Goal: Navigation & Orientation: Find specific page/section

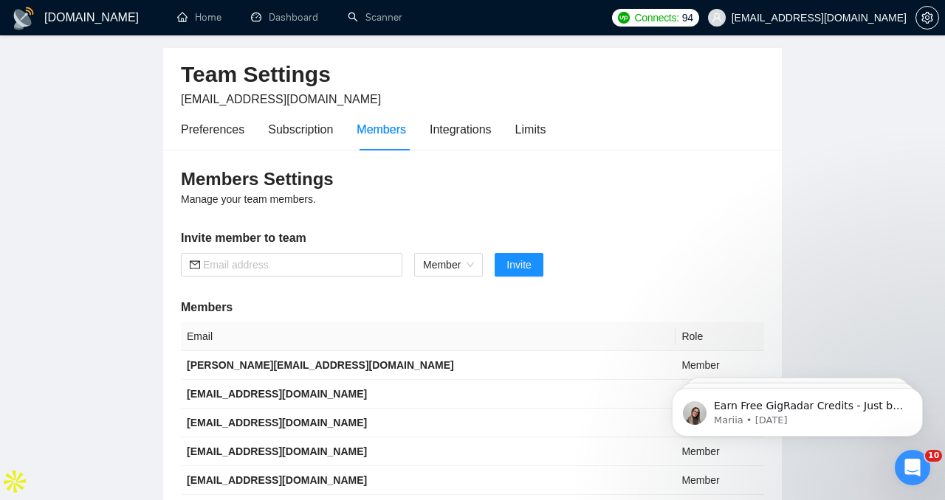
scroll to position [43, 0]
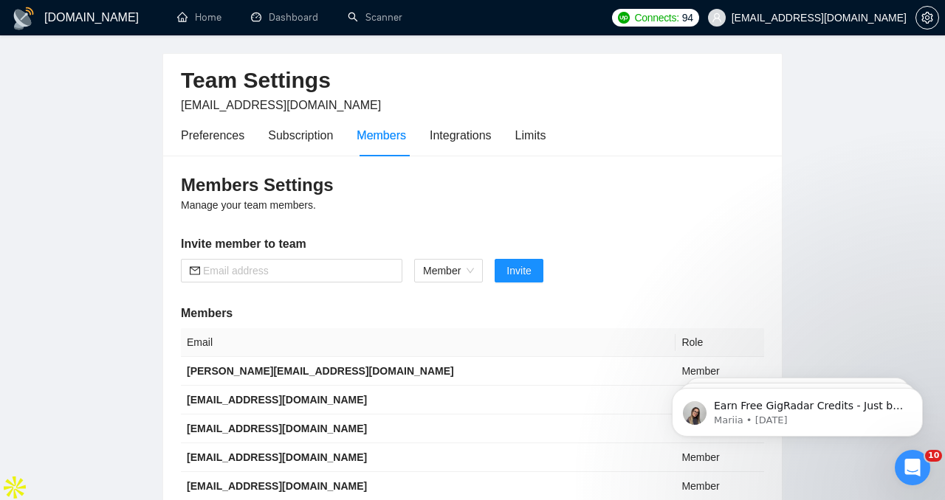
click at [66, 19] on h1 "[DOMAIN_NAME]" at bounding box center [91, 17] width 94 height 35
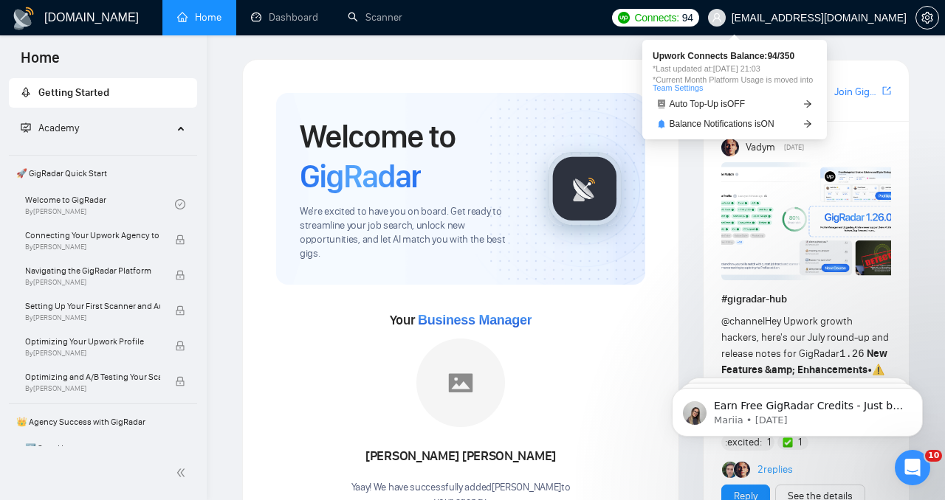
click at [678, 23] on span "Connects:" at bounding box center [656, 18] width 44 height 16
click at [693, 15] on span "94" at bounding box center [687, 18] width 11 height 16
click at [804, 106] on icon "arrow-right" at bounding box center [807, 104] width 9 height 9
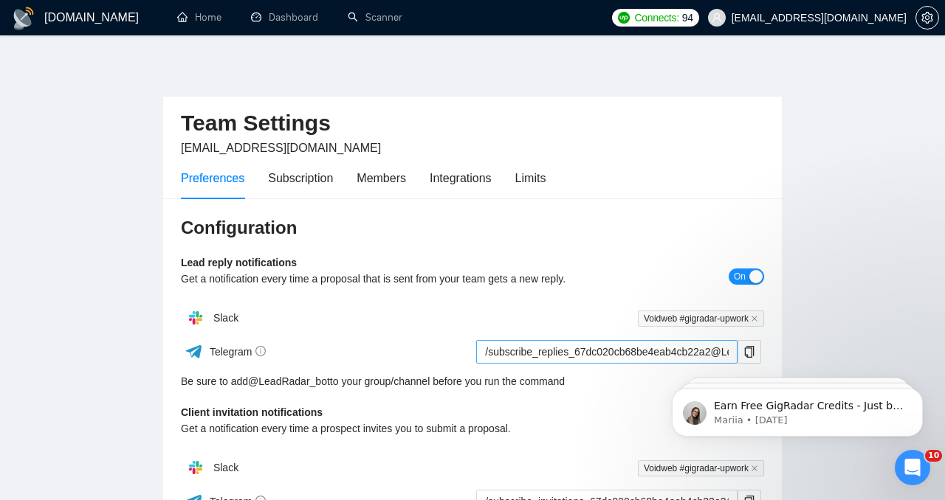
scroll to position [52, 0]
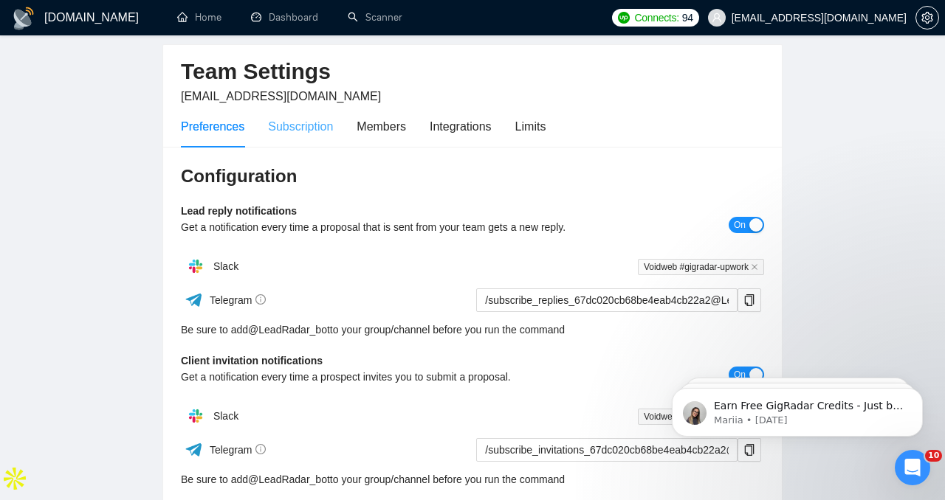
click at [326, 138] on div "Subscription" at bounding box center [300, 127] width 65 height 42
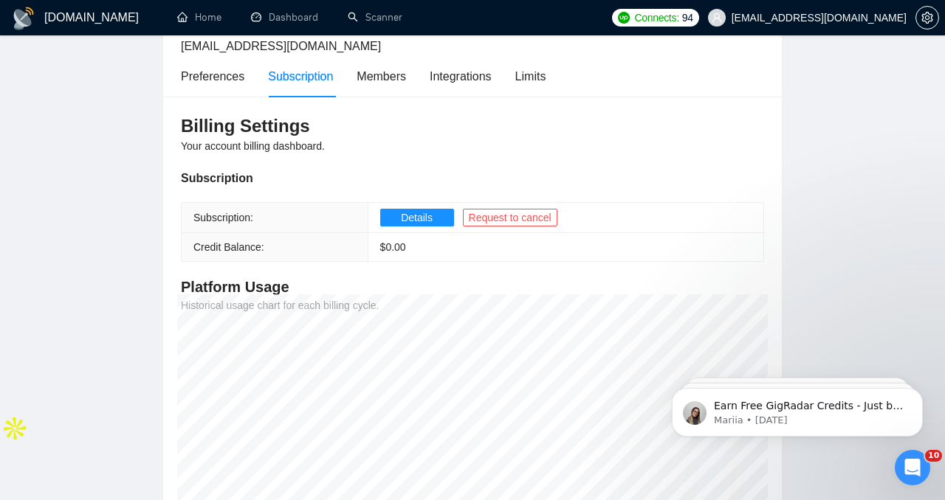
scroll to position [112, 0]
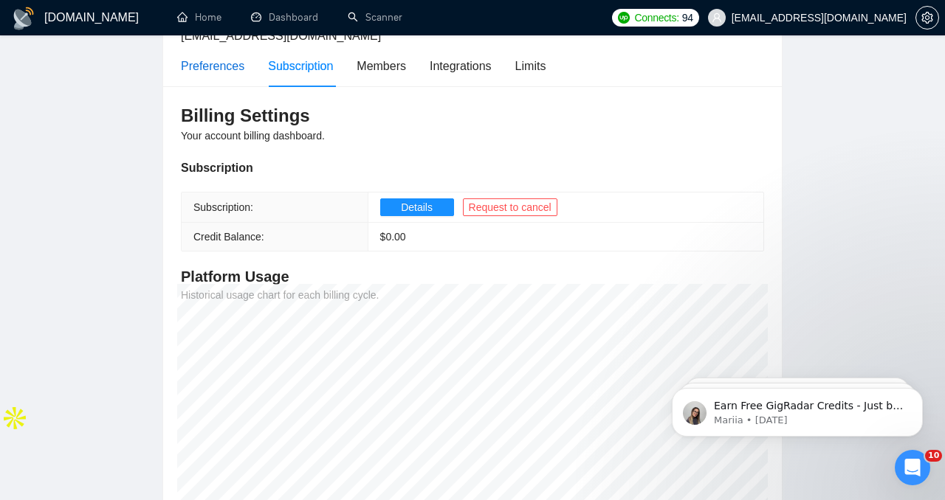
click at [207, 60] on div "Preferences" at bounding box center [212, 66] width 63 height 18
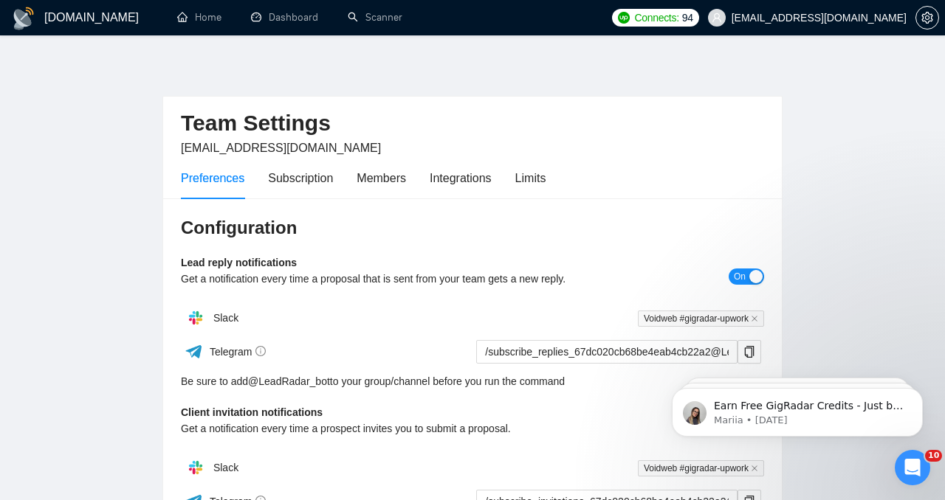
click at [46, 25] on h1 "[DOMAIN_NAME]" at bounding box center [91, 17] width 94 height 35
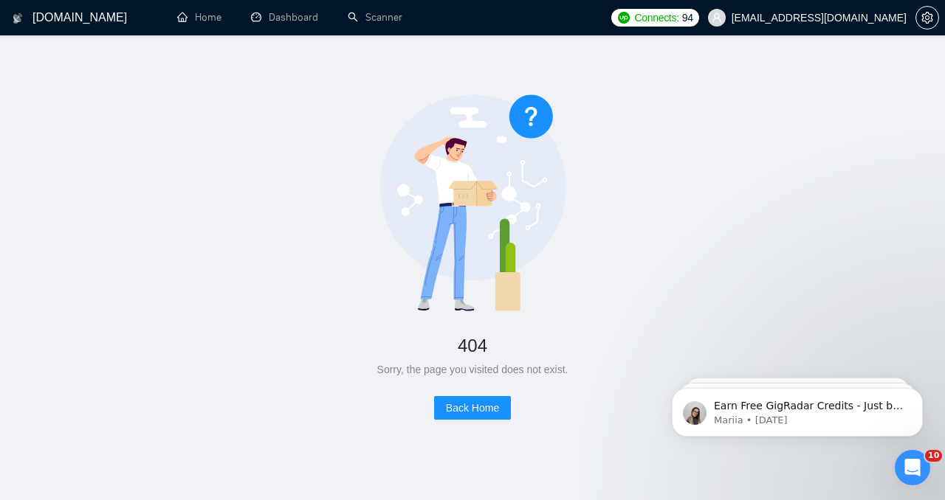
scroll to position [1, 0]
click at [348, 21] on link "Scanner" at bounding box center [375, 17] width 55 height 13
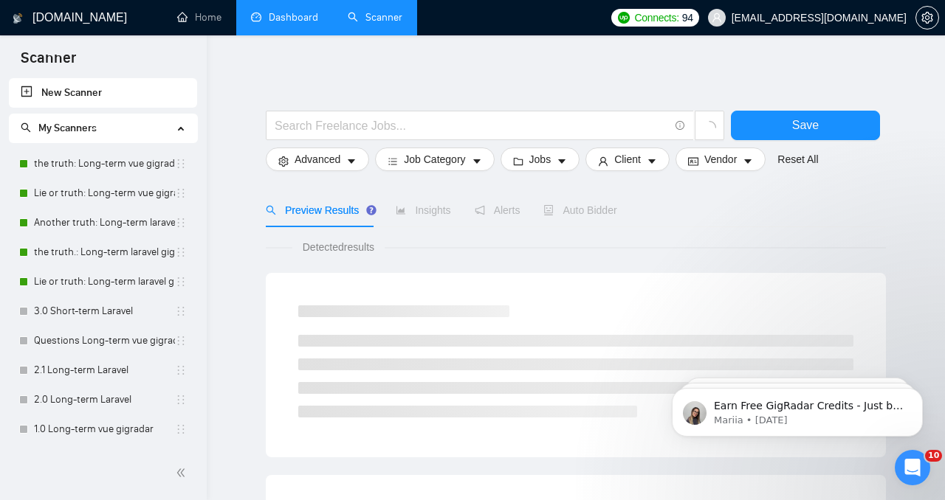
click at [300, 24] on link "Dashboard" at bounding box center [284, 17] width 67 height 13
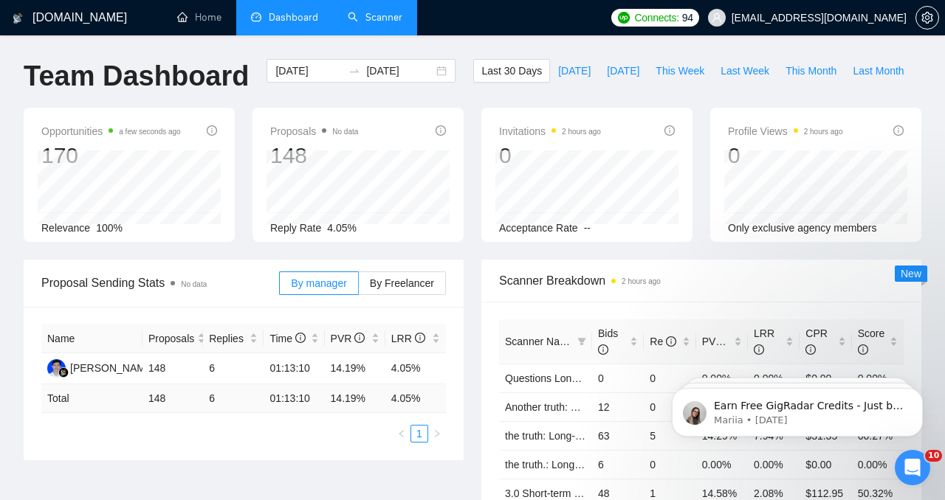
click at [339, 231] on span "4.05%" at bounding box center [342, 228] width 30 height 12
click at [414, 366] on td "4.05%" at bounding box center [415, 369] width 61 height 31
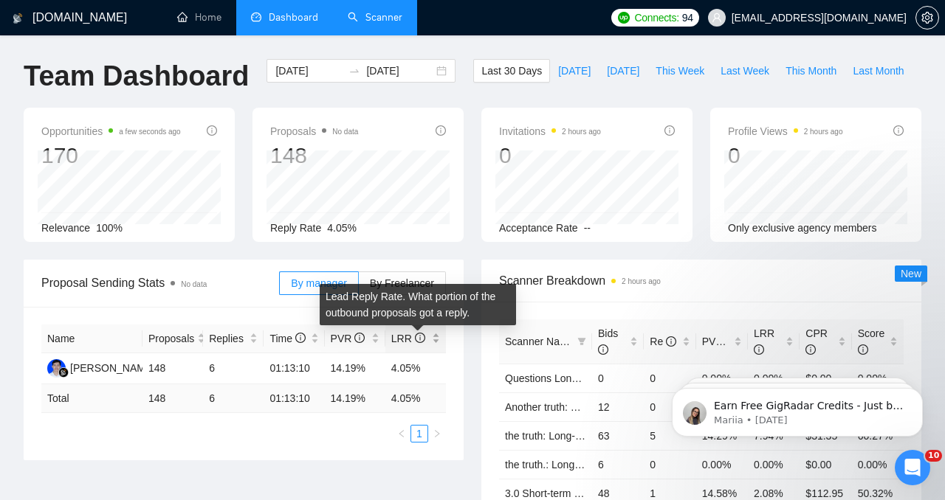
click at [417, 340] on icon "info-circle" at bounding box center [420, 338] width 10 height 10
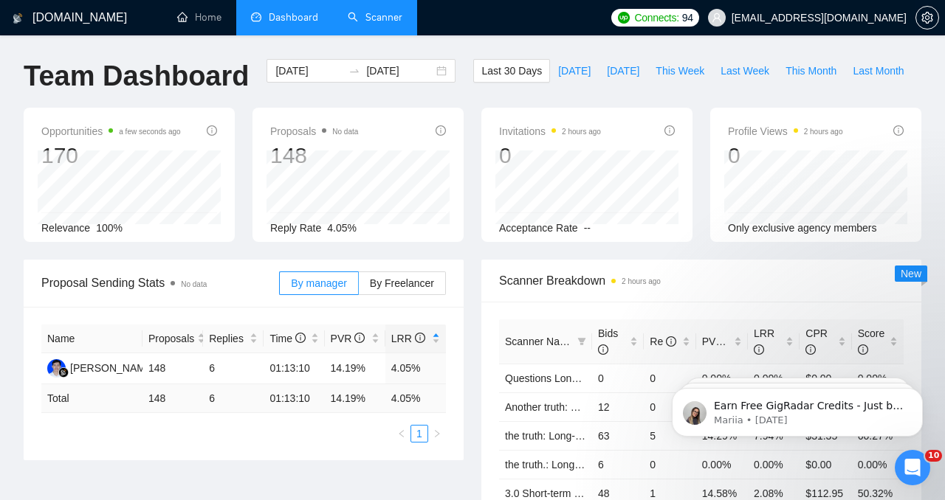
click at [872, 18] on span "[EMAIL_ADDRESS][DOMAIN_NAME]" at bounding box center [818, 18] width 175 height 0
